Goal: Task Accomplishment & Management: Manage account settings

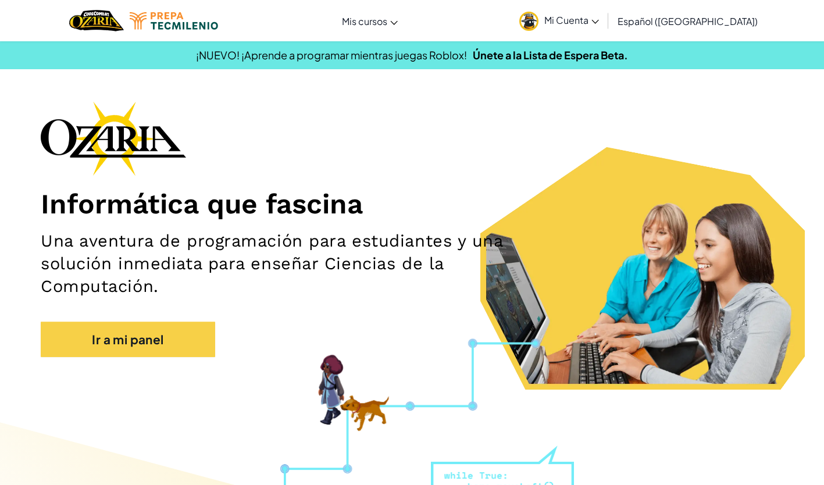
click at [591, 22] on span "Mi Cuenta" at bounding box center [571, 20] width 55 height 12
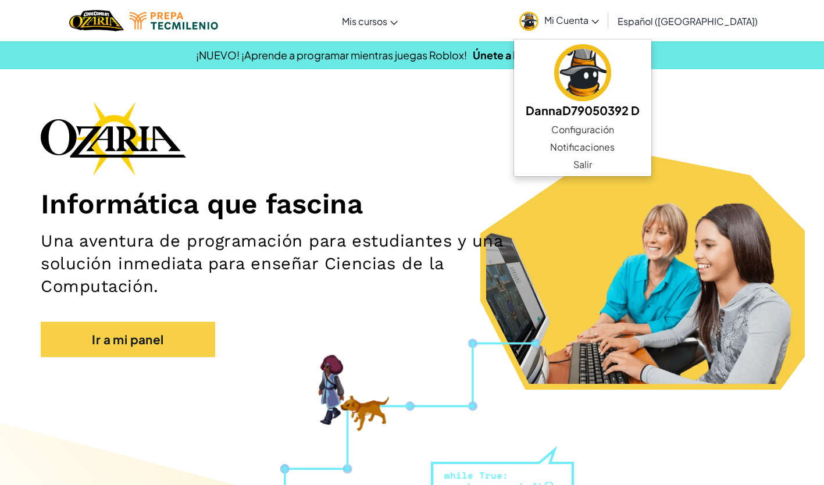
click at [721, 116] on div "Informática que fascina Una aventura de programación para estudiantes y una sol…" at bounding box center [412, 235] width 743 height 268
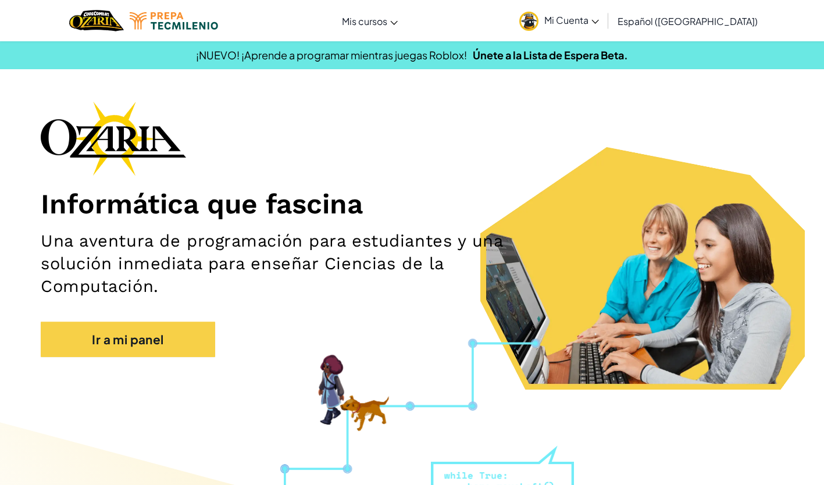
click at [599, 16] on span "Mi Cuenta" at bounding box center [571, 20] width 55 height 12
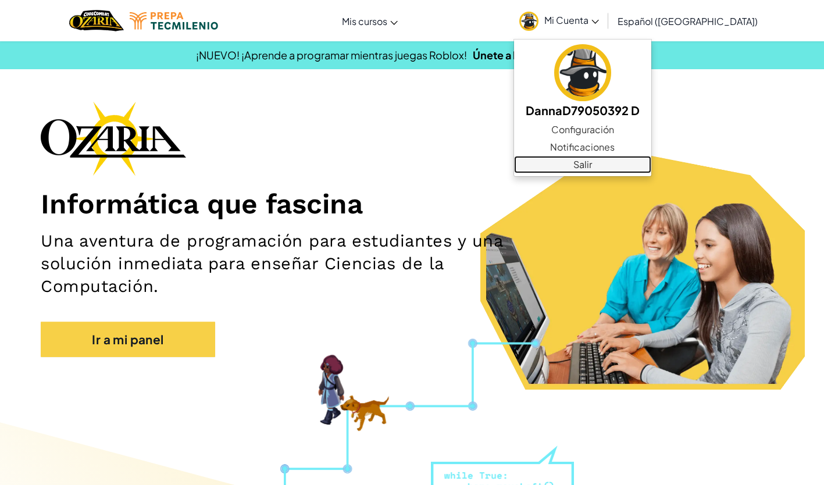
click at [625, 168] on link "Salir" at bounding box center [582, 164] width 137 height 17
